Goal: Task Accomplishment & Management: Use online tool/utility

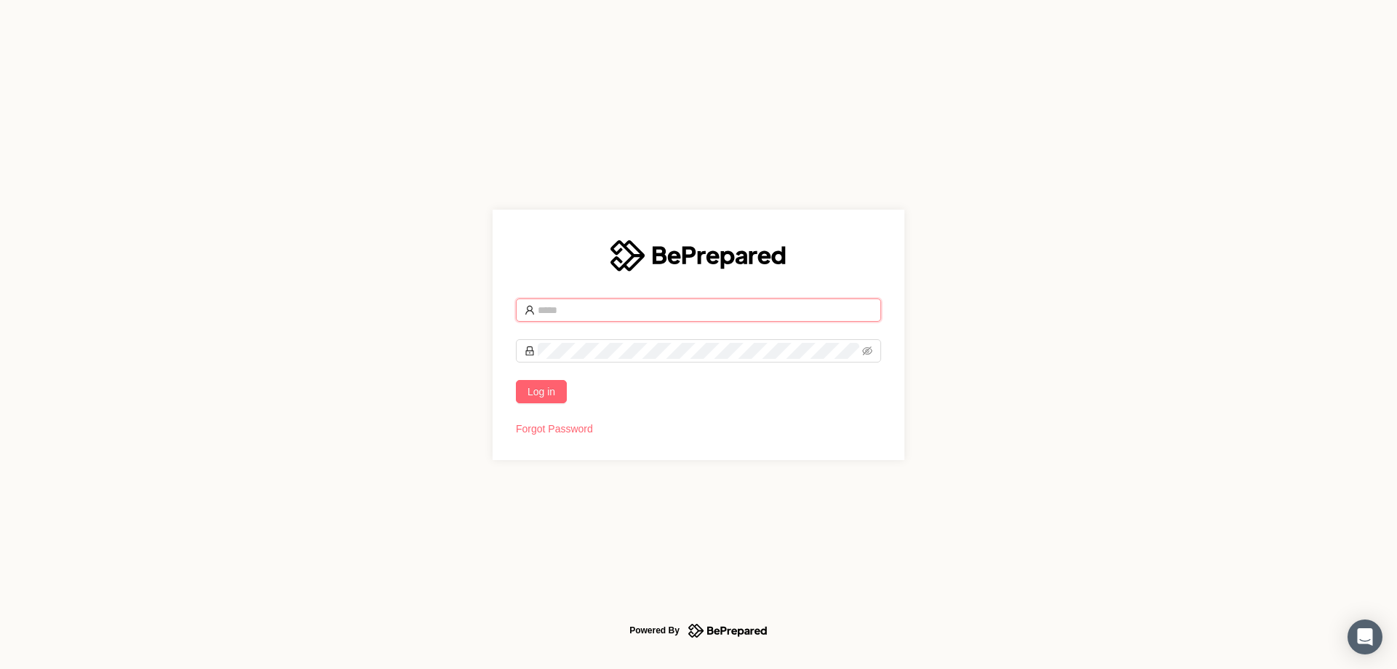
click at [589, 314] on input "text" at bounding box center [705, 310] width 335 height 16
type input "**********"
click at [516, 380] on button "Log in" at bounding box center [541, 391] width 51 height 23
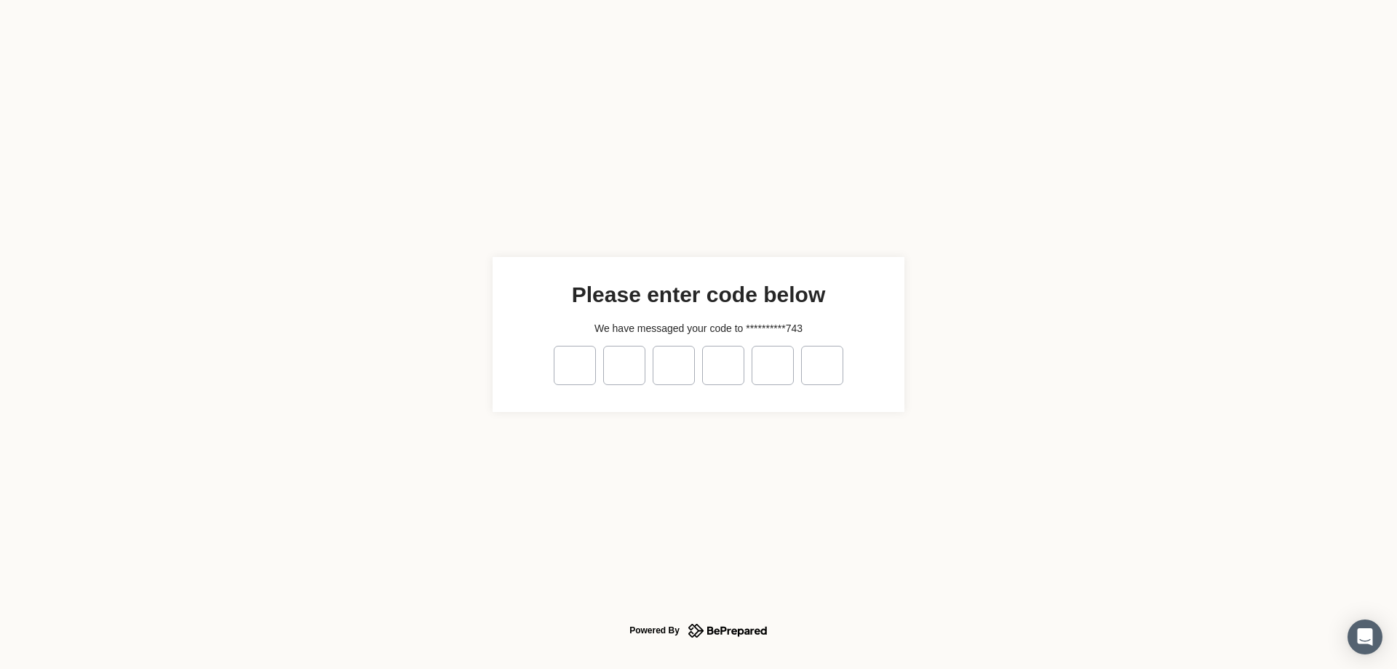
type input "*"
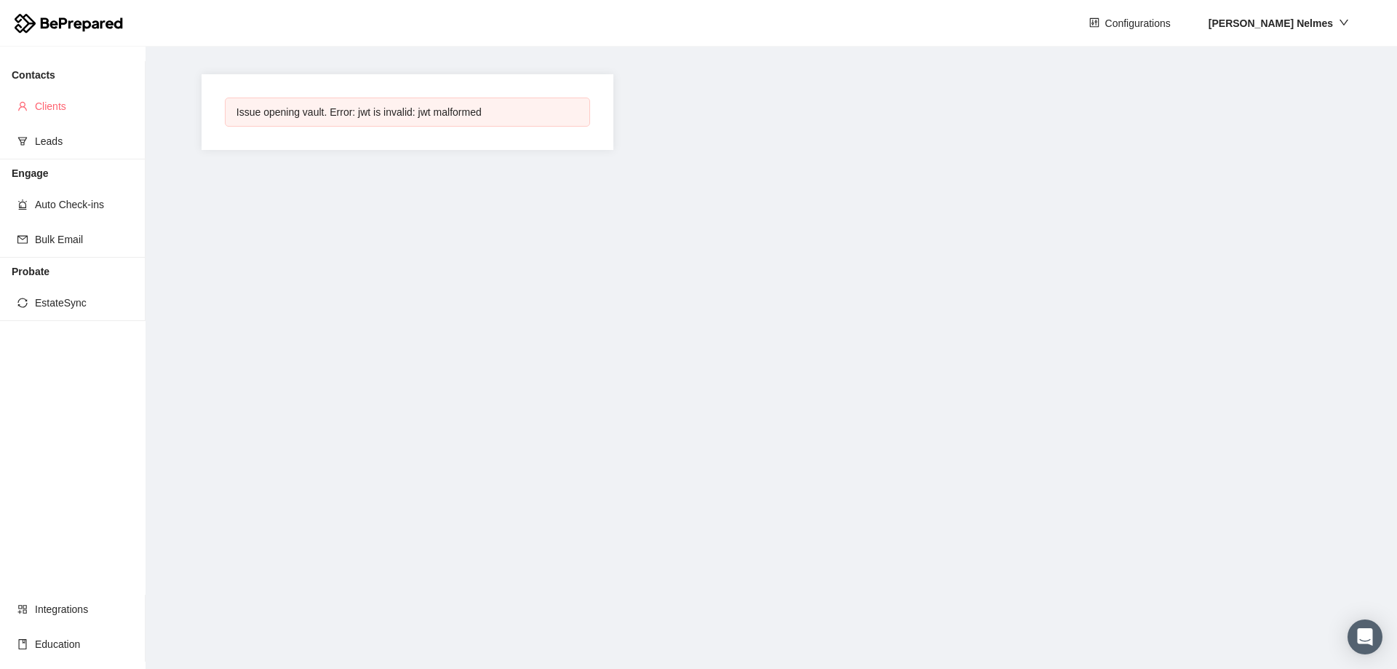
click at [53, 111] on span "Clients" at bounding box center [84, 106] width 99 height 29
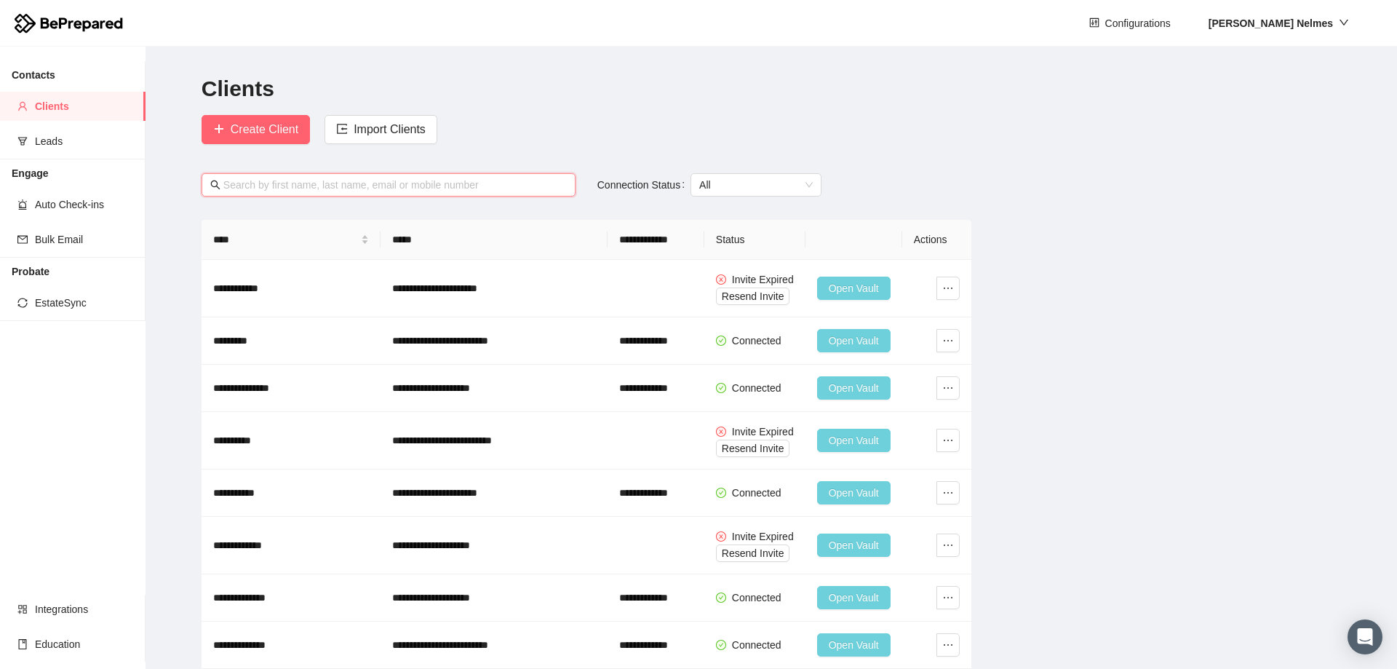
click at [426, 180] on input "text" at bounding box center [394, 185] width 343 height 16
paste input "[PERSON_NAME][EMAIL_ADDRESS][PERSON_NAME][DOMAIN_NAME]"
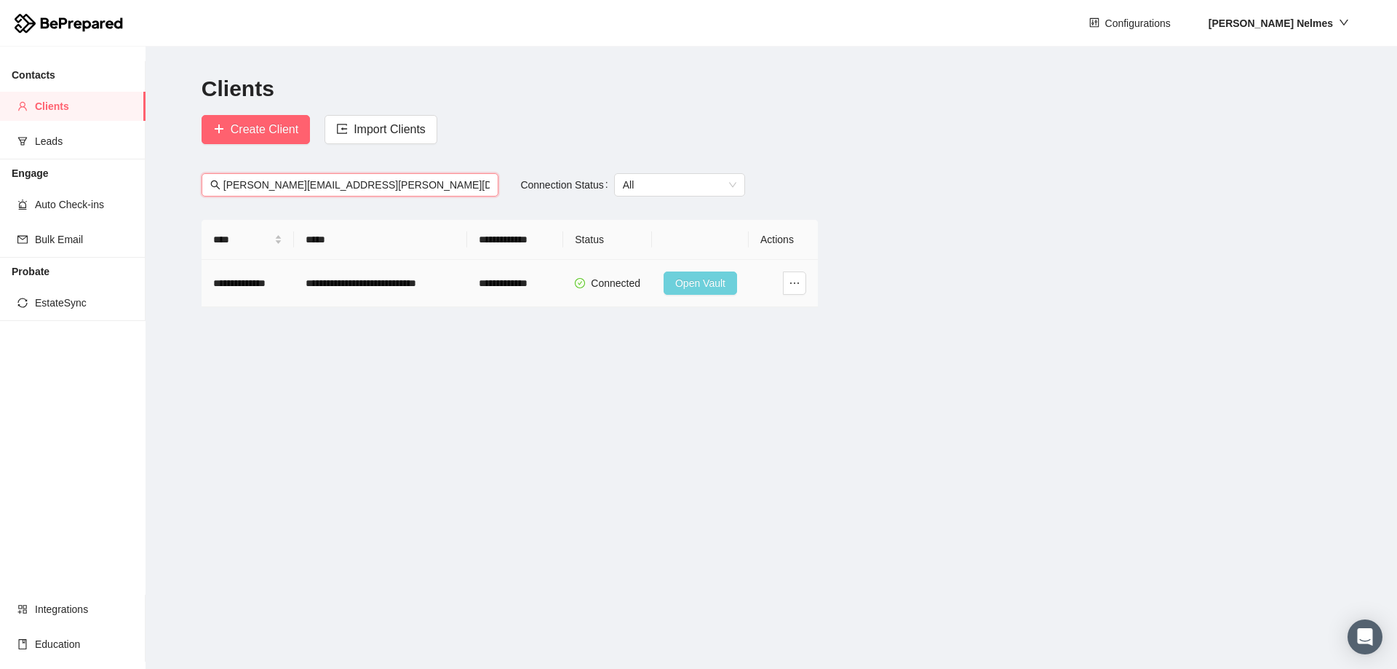
type input "[PERSON_NAME][EMAIL_ADDRESS][PERSON_NAME][DOMAIN_NAME]"
click at [709, 282] on span "Open Vault" at bounding box center [700, 283] width 50 height 16
